Goal: Navigation & Orientation: Find specific page/section

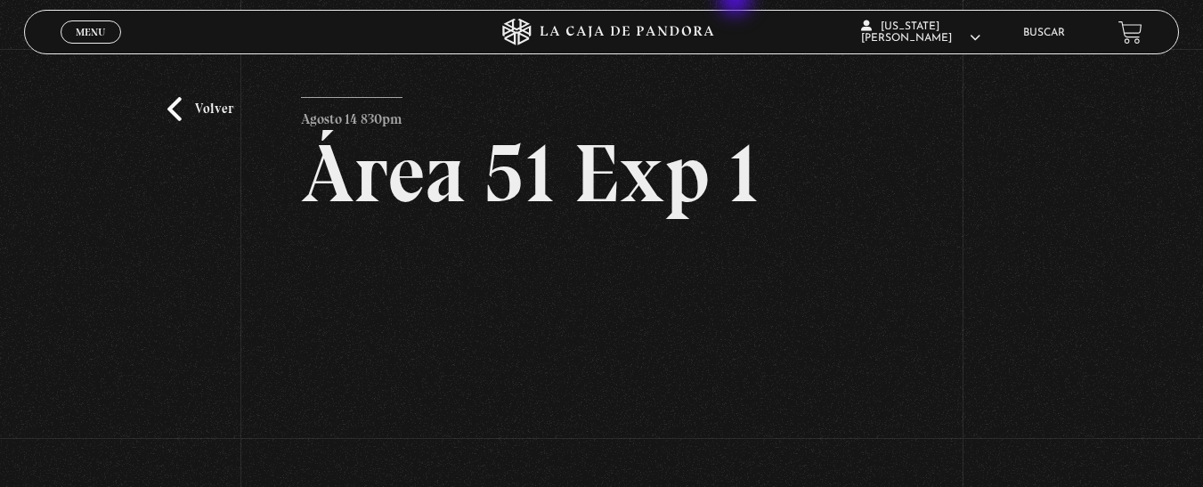
scroll to position [178, 0]
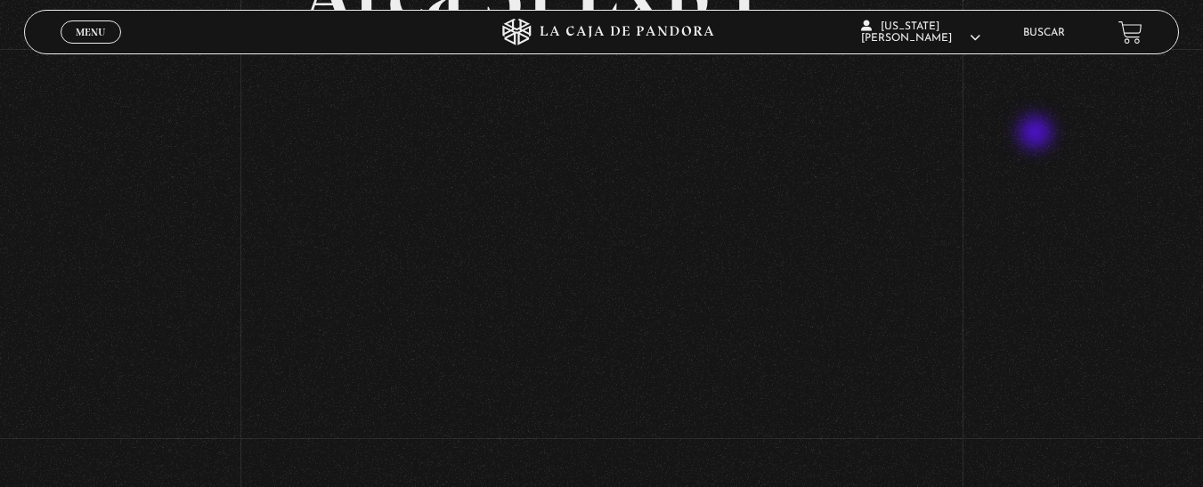
click at [1037, 134] on div "Volver Agosto 14 830pm Área 51 Exp 1" at bounding box center [601, 154] width 1203 height 566
click at [170, 217] on div "Volver Agosto 14 830pm Área 51 Exp 1" at bounding box center [601, 154] width 1203 height 566
click at [992, 193] on div "Volver Agosto 14 830pm Área 51 Exp 1" at bounding box center [601, 154] width 1203 height 566
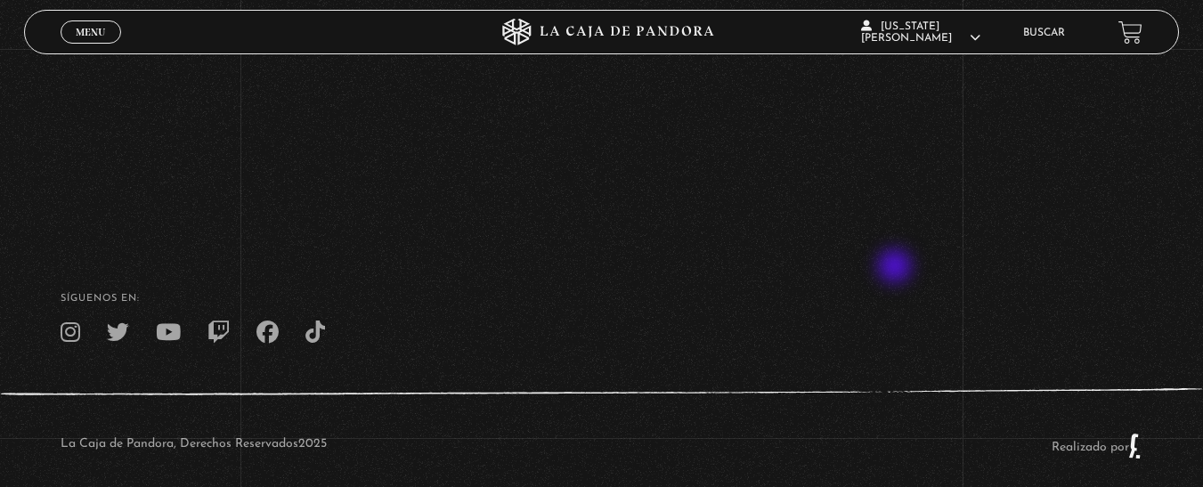
scroll to position [404, 0]
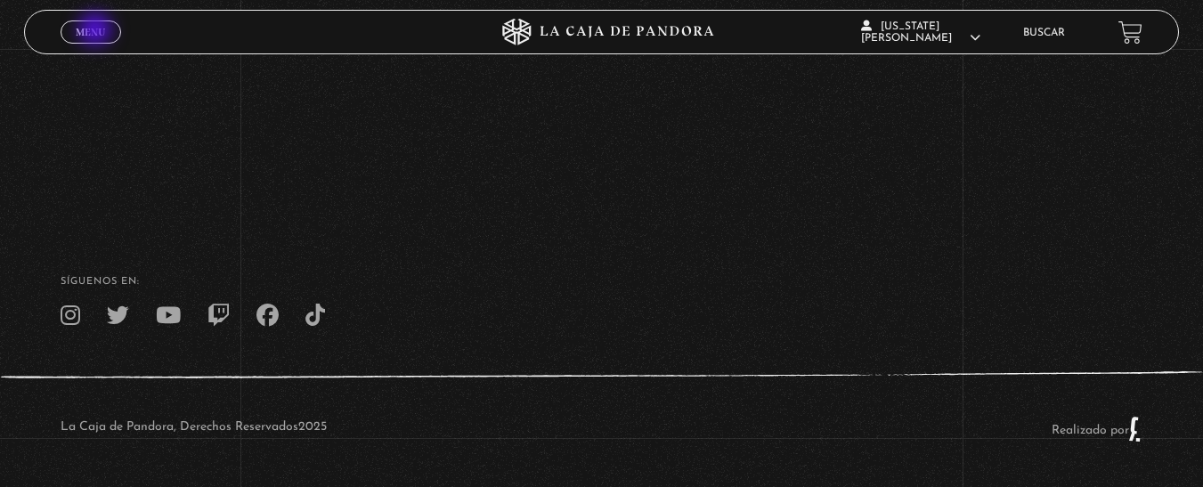
click at [97, 31] on span "Menu" at bounding box center [90, 32] width 29 height 11
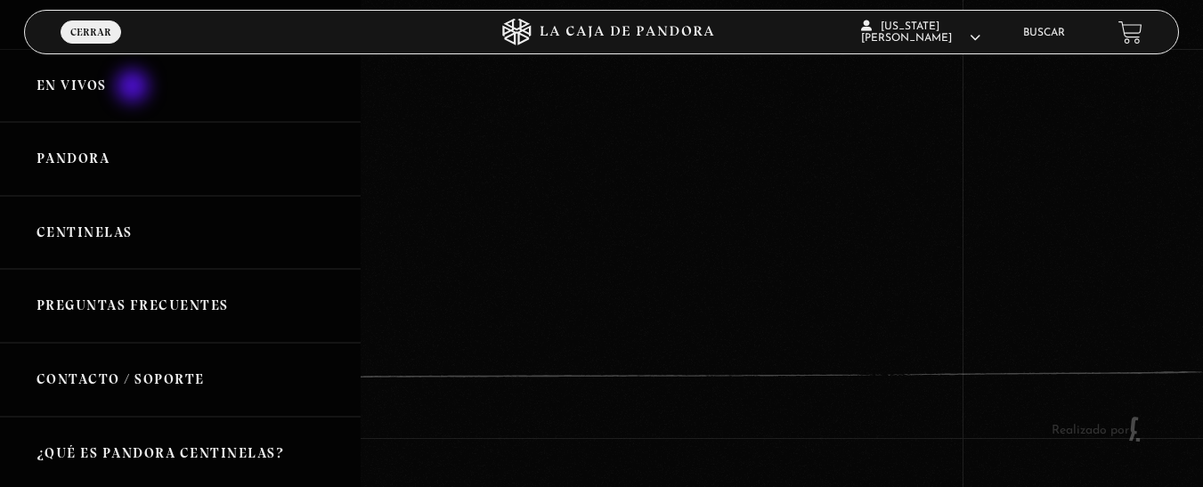
click at [134, 87] on link "En vivos" at bounding box center [180, 86] width 361 height 74
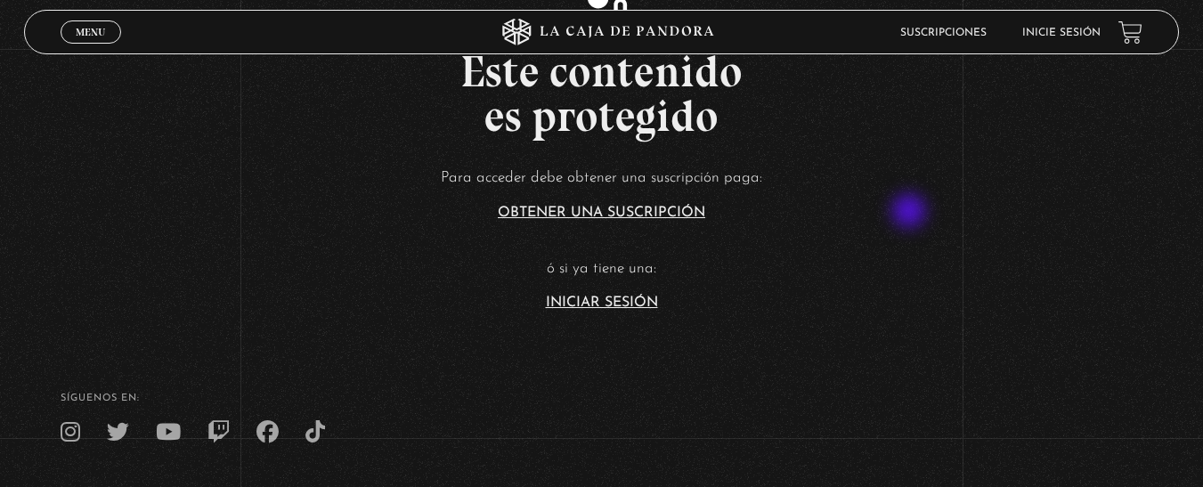
scroll to position [356, 0]
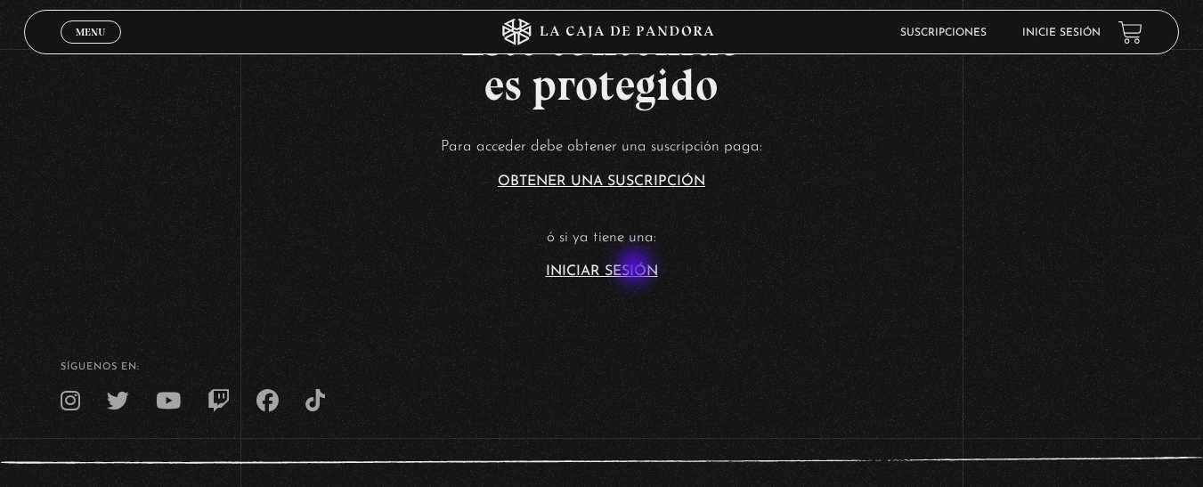
click at [636, 269] on link "Iniciar Sesión" at bounding box center [602, 271] width 112 height 14
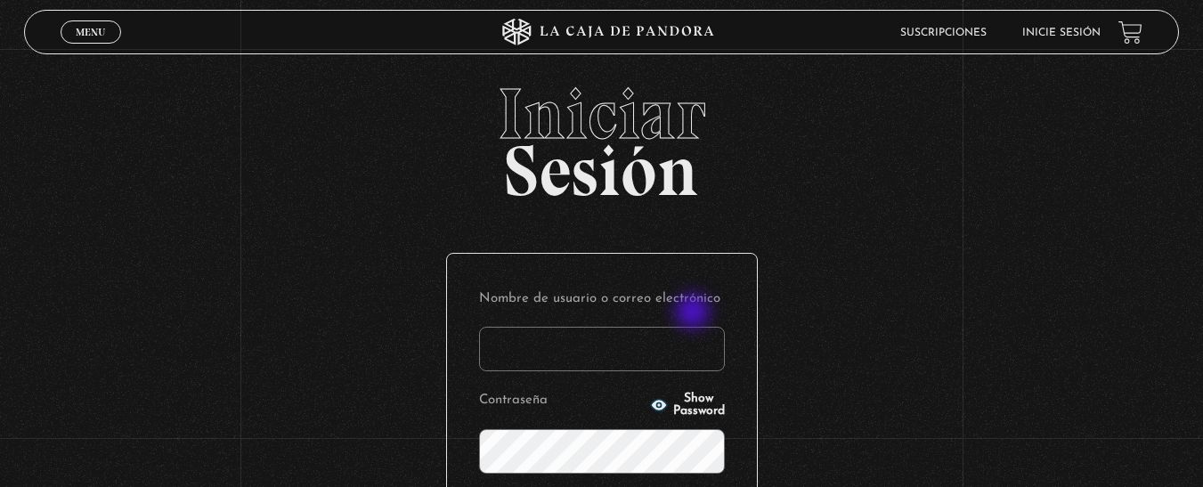
scroll to position [178, 0]
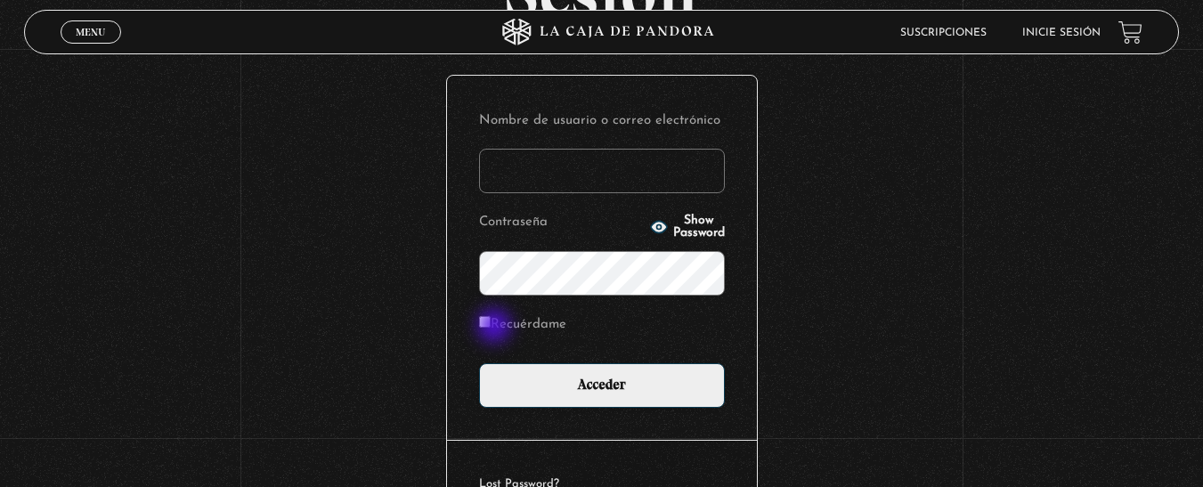
type input "vimaquiros@gmail.com"
click at [491, 326] on input "Recuérdame" at bounding box center [485, 322] width 12 height 12
checkbox input "true"
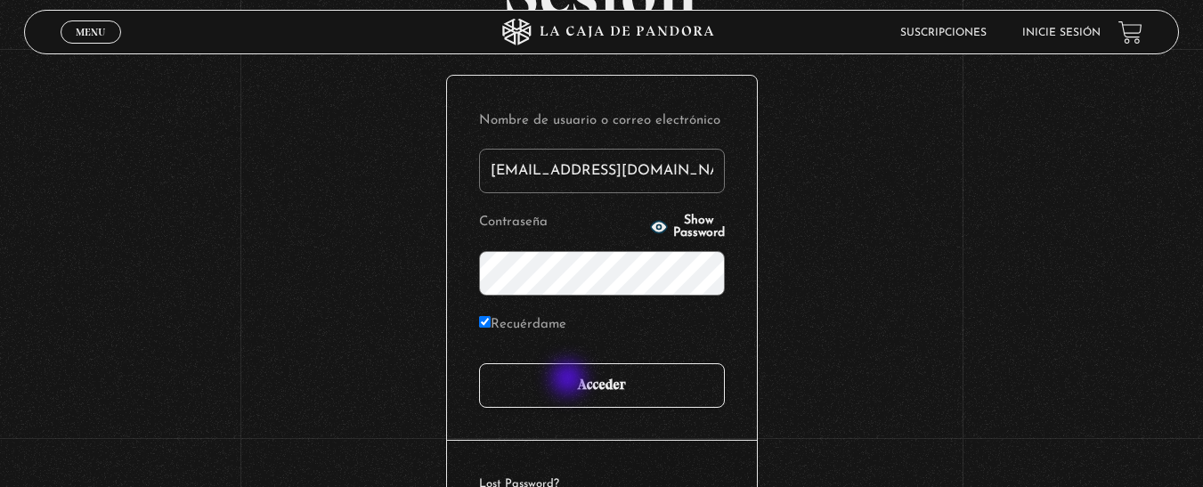
click at [571, 380] on input "Acceder" at bounding box center [602, 385] width 246 height 45
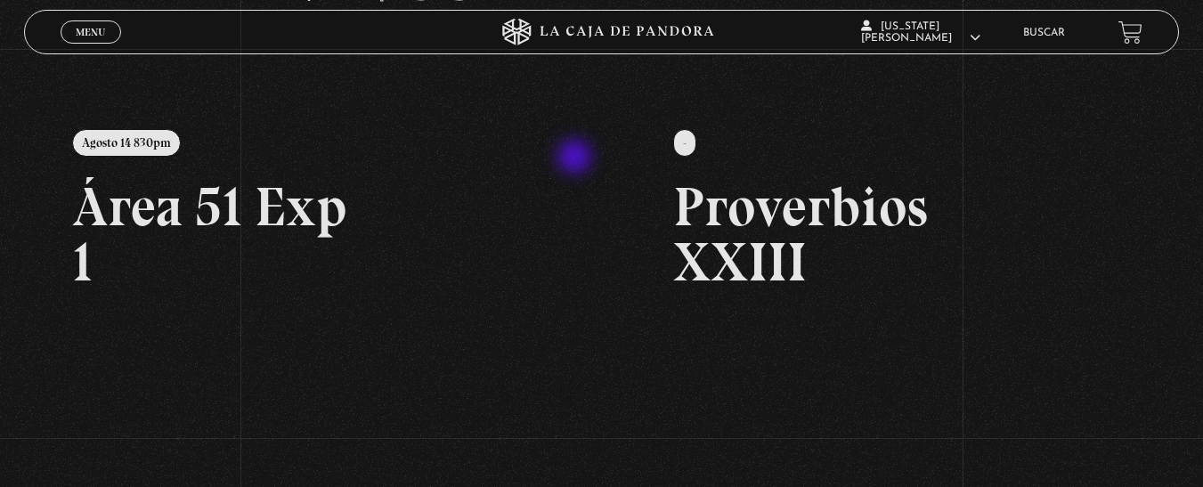
scroll to position [178, 0]
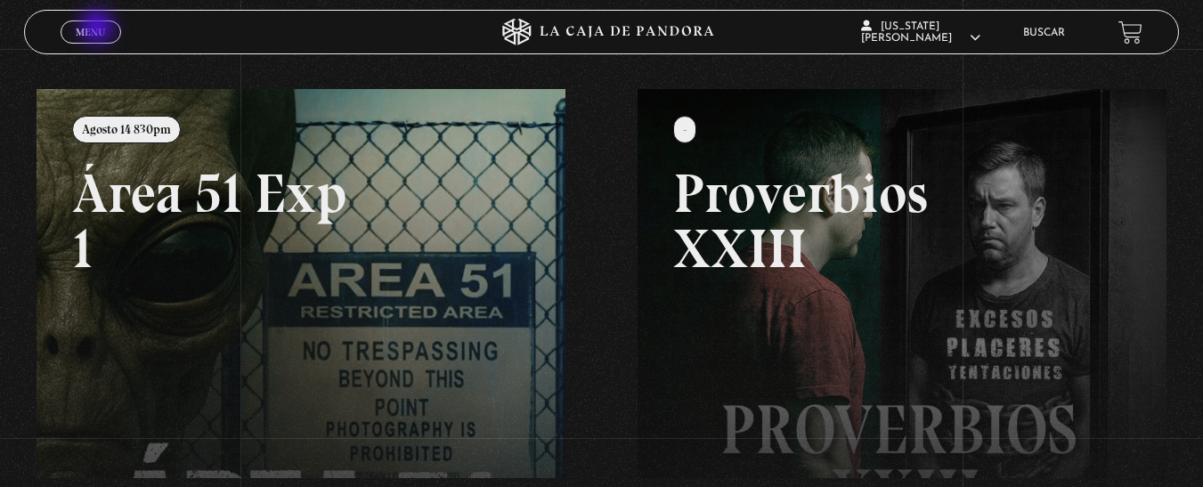
click at [98, 28] on span "Menu" at bounding box center [90, 32] width 29 height 11
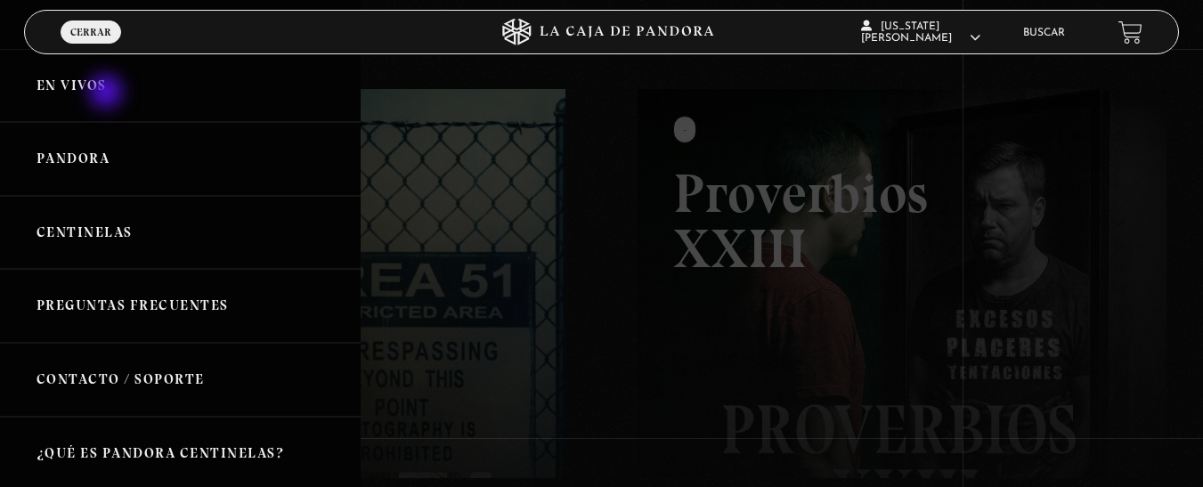
click at [109, 91] on link "En vivos" at bounding box center [180, 86] width 361 height 74
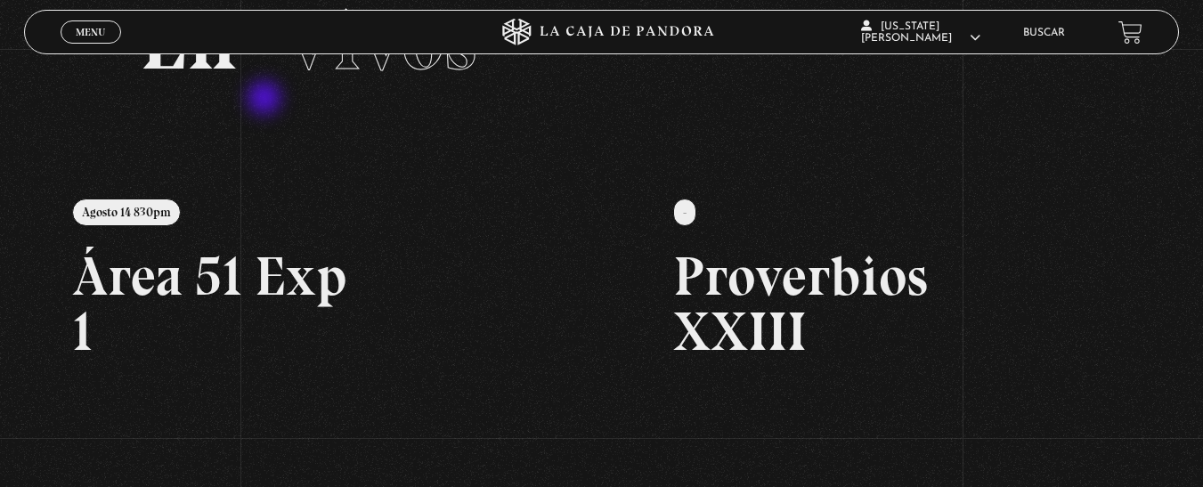
scroll to position [85, 0]
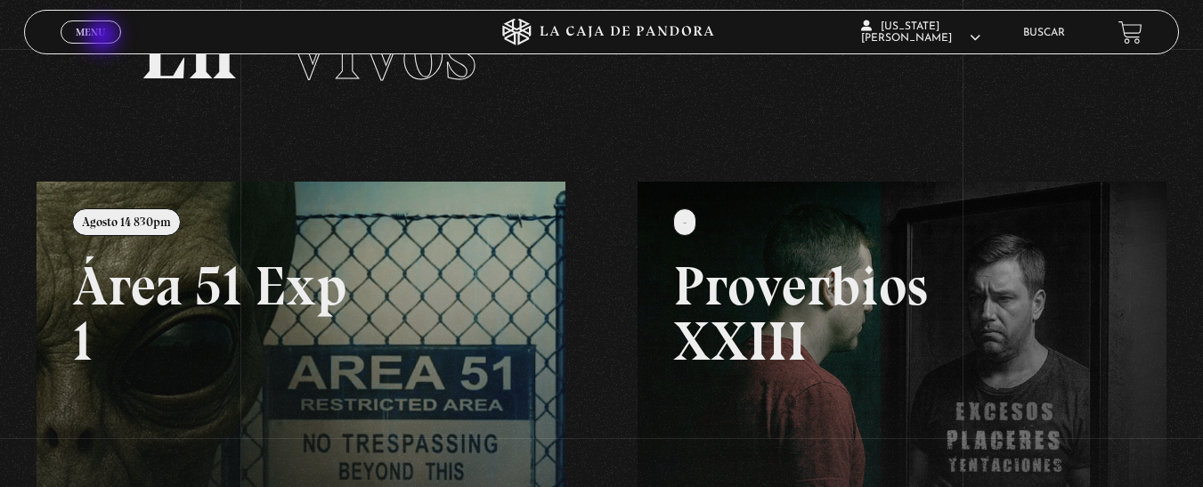
click at [104, 37] on span "Menu" at bounding box center [90, 32] width 29 height 11
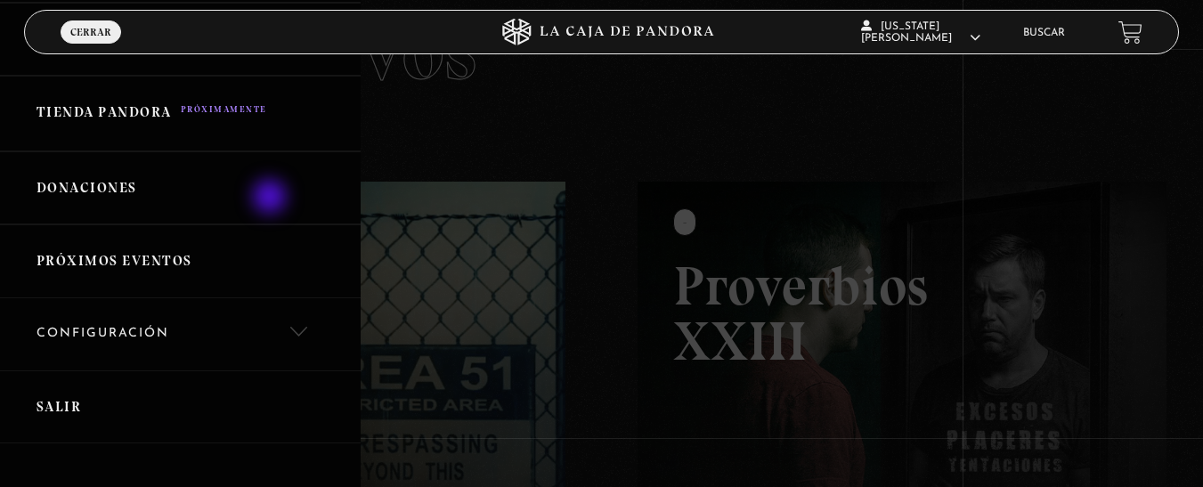
scroll to position [445, 0]
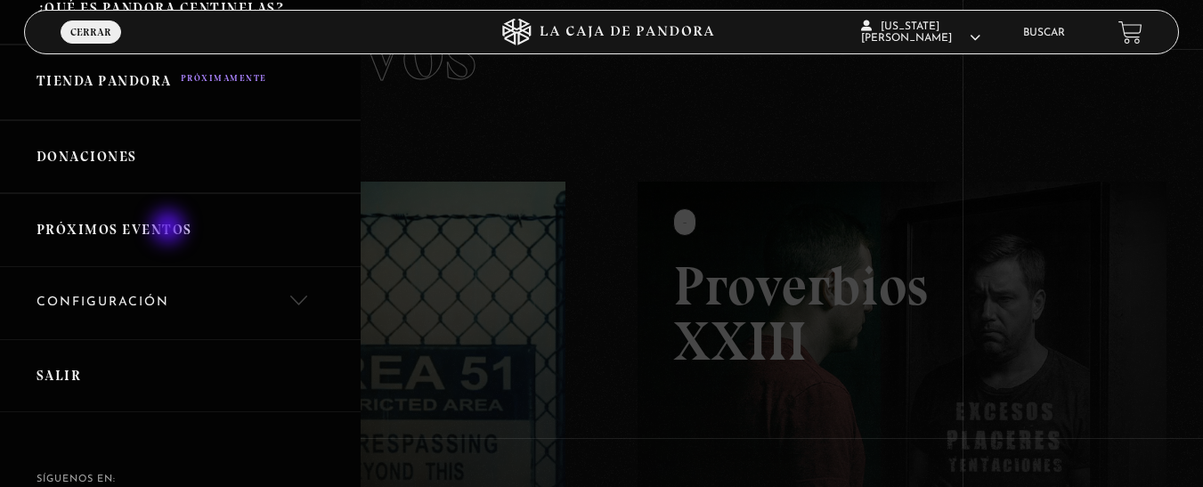
click at [168, 228] on link "Próximos Eventos" at bounding box center [180, 230] width 361 height 74
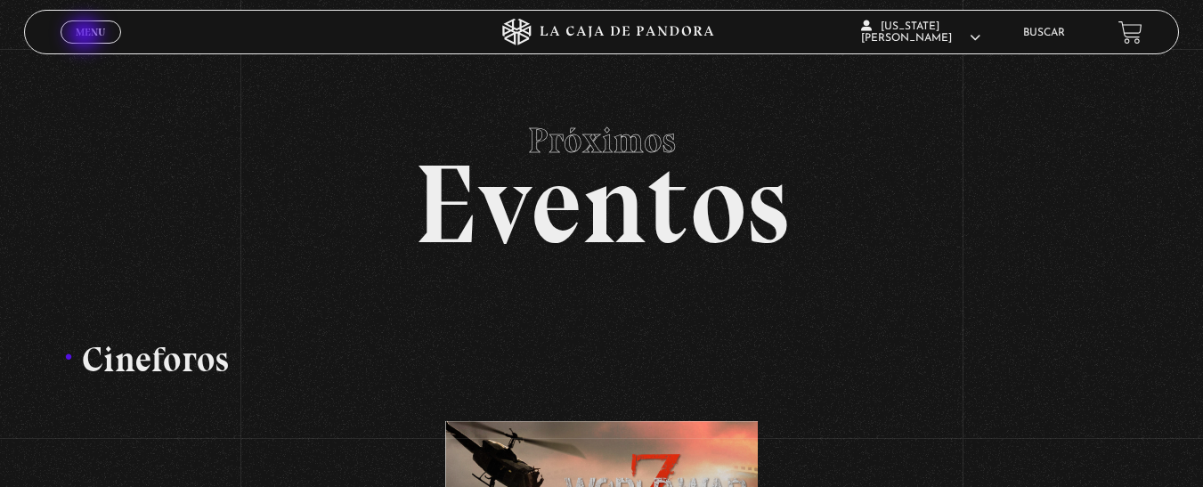
click at [88, 36] on span "Menu" at bounding box center [90, 32] width 29 height 11
